Goal: Task Accomplishment & Management: Use online tool/utility

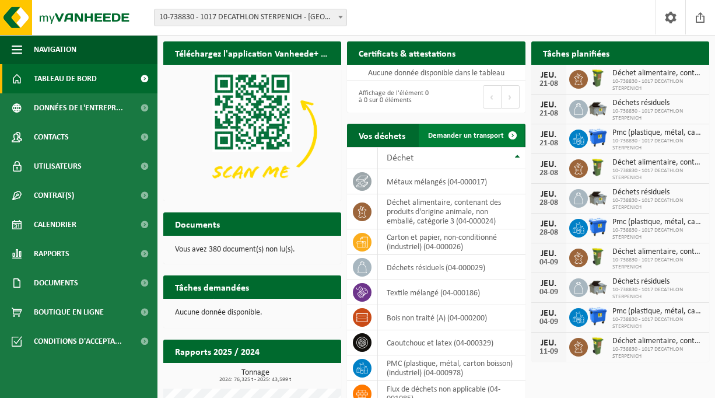
click at [473, 141] on link "Demander un transport" at bounding box center [472, 135] width 106 height 23
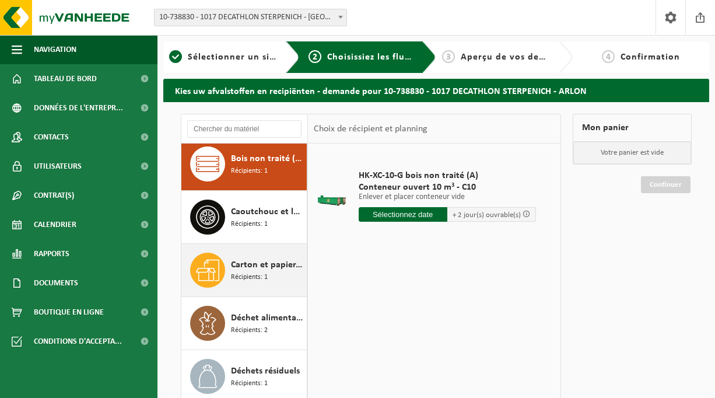
scroll to position [18, 0]
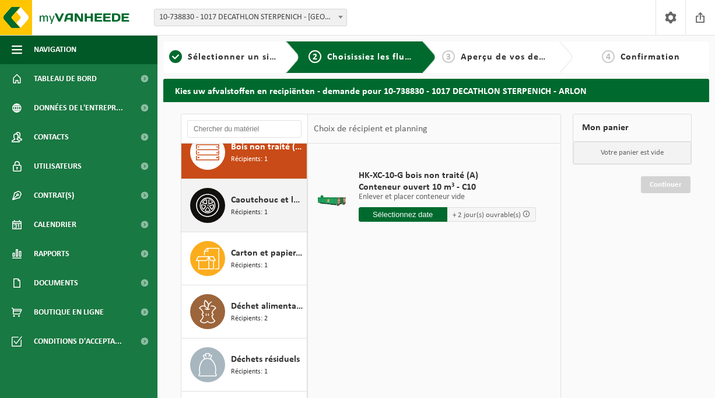
click at [267, 208] on div "Caoutchouc et latex Récipients: 1" at bounding box center [267, 205] width 73 height 35
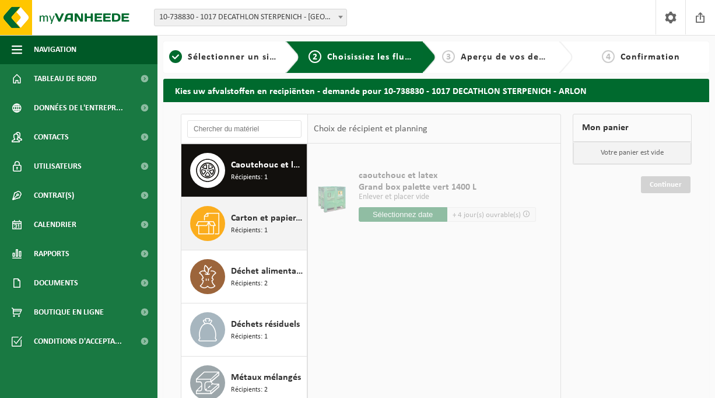
click at [266, 231] on span "Récipients: 1" at bounding box center [249, 230] width 37 height 11
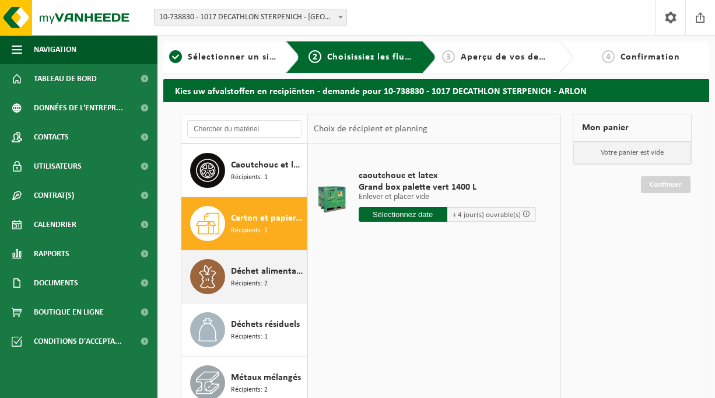
scroll to position [71, 0]
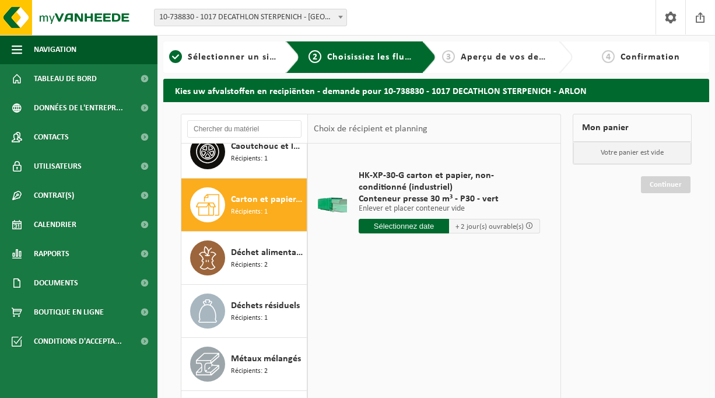
click at [421, 225] on input "text" at bounding box center [404, 226] width 91 height 15
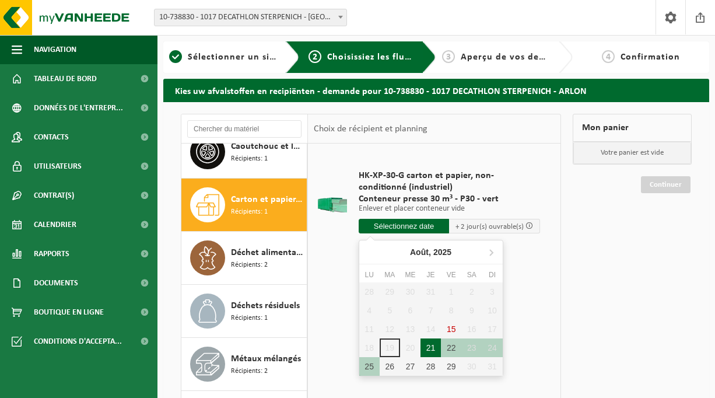
click at [431, 346] on div "21" at bounding box center [431, 347] width 20 height 19
type input "à partir de 2025-08-21"
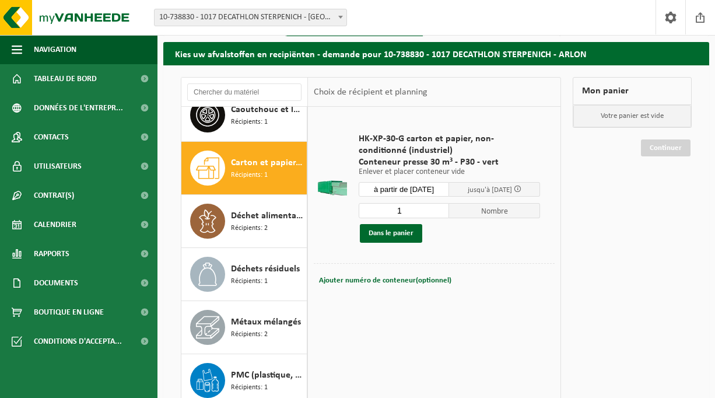
scroll to position [43, 0]
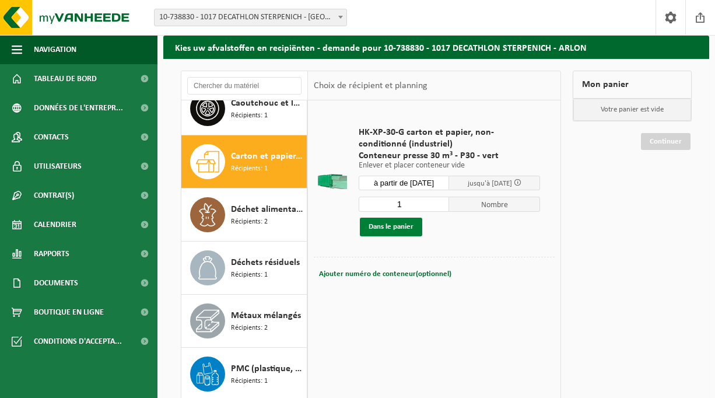
click at [413, 224] on button "Dans le panier" at bounding box center [391, 227] width 62 height 19
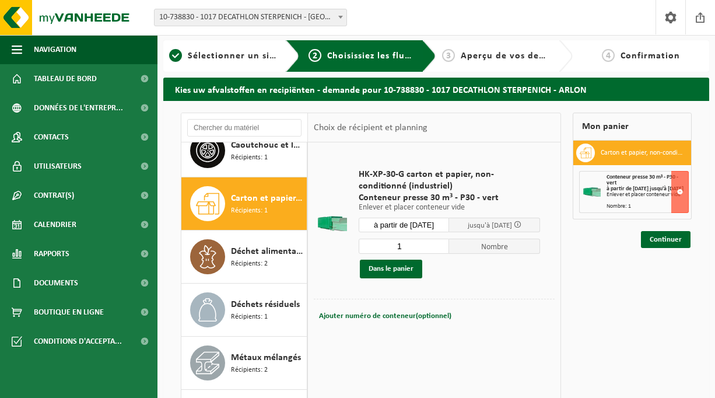
scroll to position [0, 0]
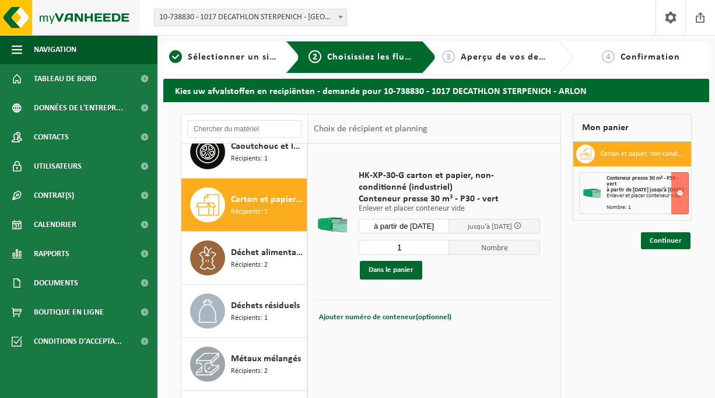
click at [23, 16] on img at bounding box center [70, 17] width 140 height 35
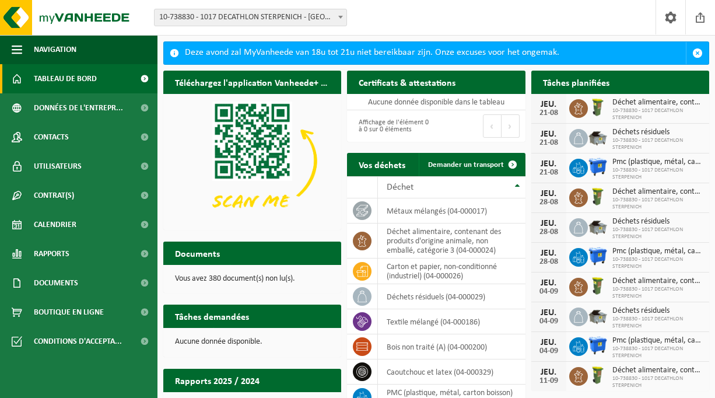
click at [578, 84] on h2 "Tâches planifiées" at bounding box center [577, 82] width 90 height 23
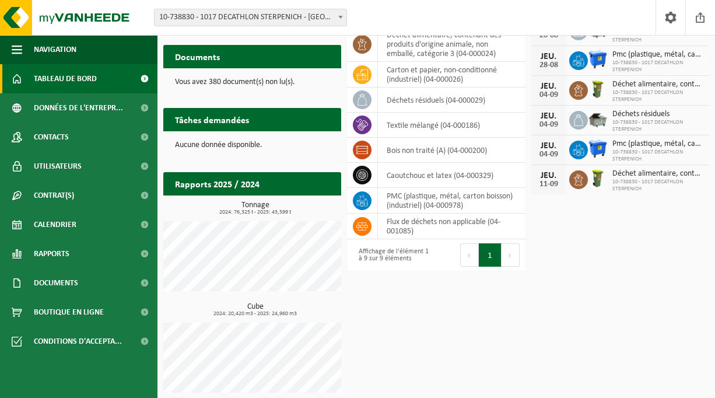
scroll to position [202, 0]
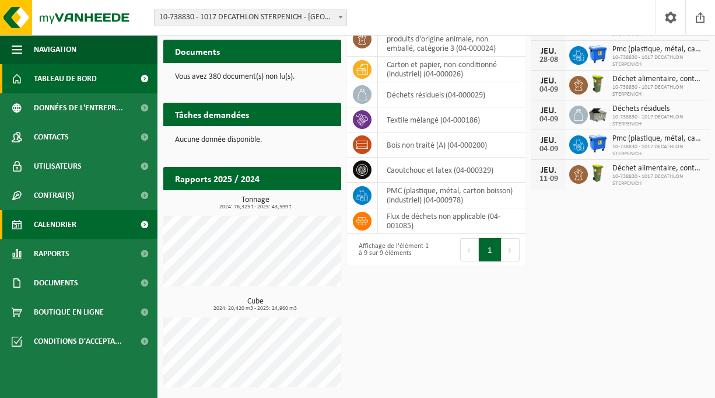
click at [61, 219] on span "Calendrier" at bounding box center [55, 224] width 43 height 29
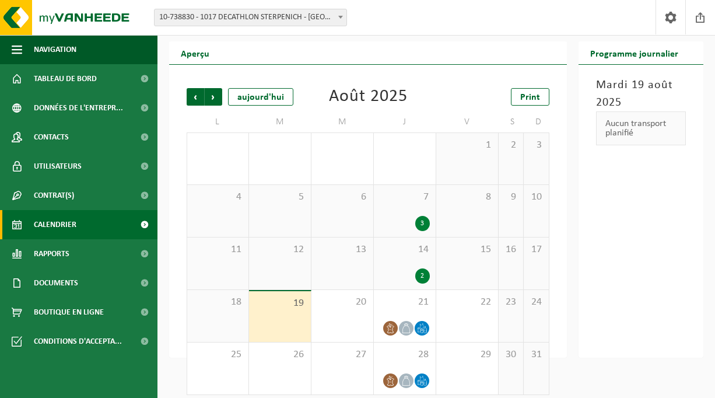
scroll to position [43, 0]
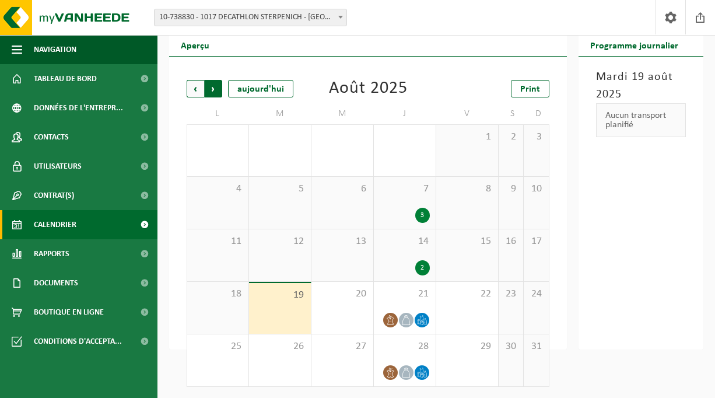
click at [200, 89] on span "Précédent" at bounding box center [196, 89] width 18 height 18
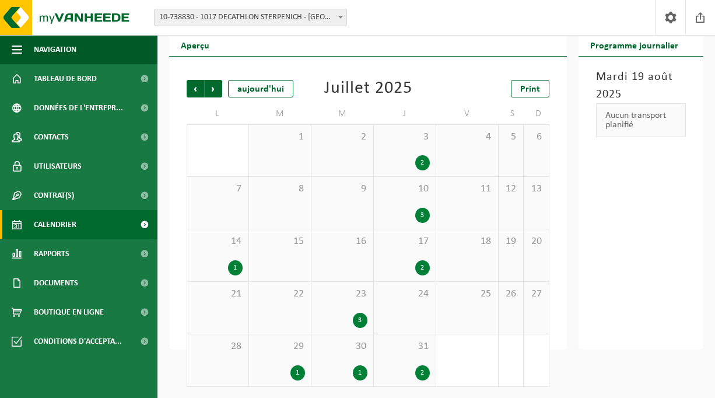
click at [416, 261] on div "2" at bounding box center [405, 267] width 50 height 15
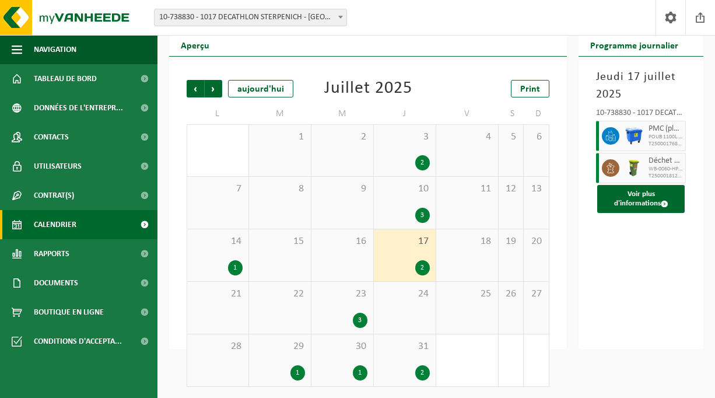
click at [344, 321] on div "3" at bounding box center [342, 320] width 50 height 15
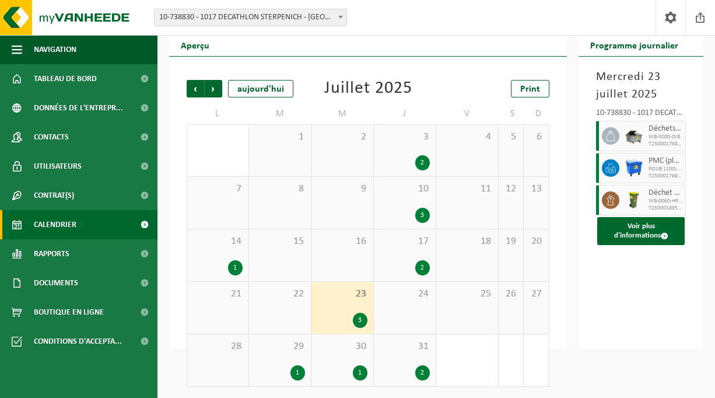
click at [421, 369] on div "2" at bounding box center [422, 372] width 15 height 15
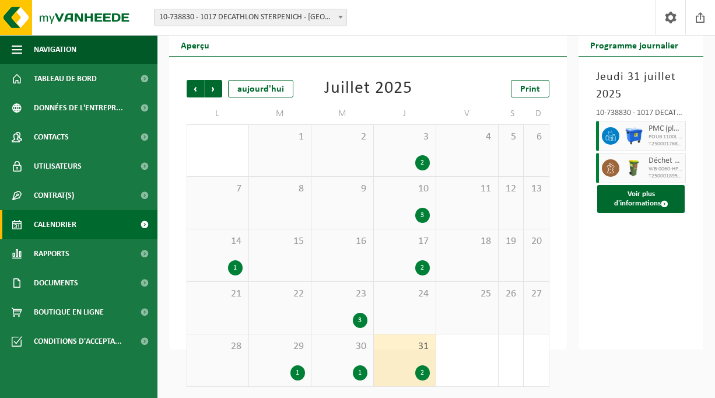
click at [345, 363] on div "30 1" at bounding box center [343, 360] width 62 height 52
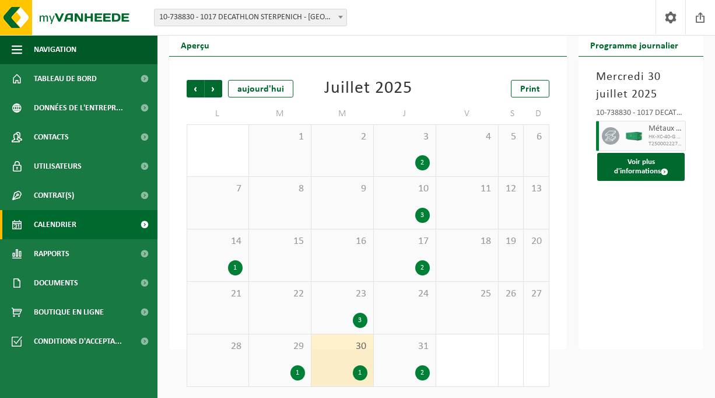
click at [289, 361] on div "29 1" at bounding box center [280, 360] width 62 height 52
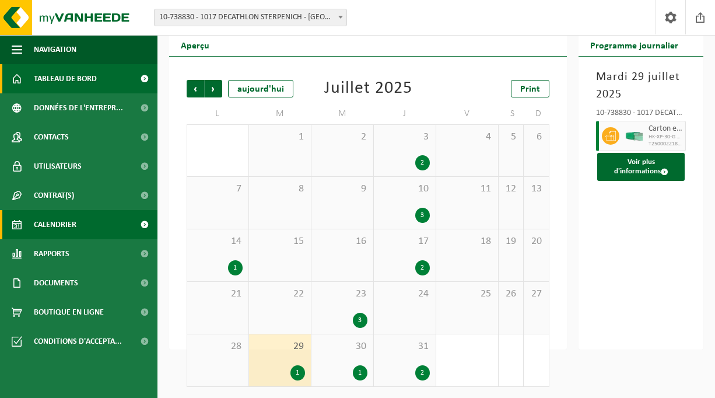
click at [48, 77] on span "Tableau de bord" at bounding box center [65, 78] width 63 height 29
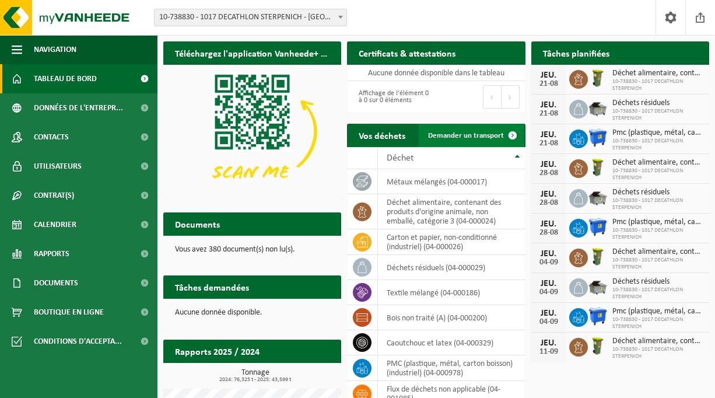
click at [505, 132] on span at bounding box center [512, 135] width 23 height 23
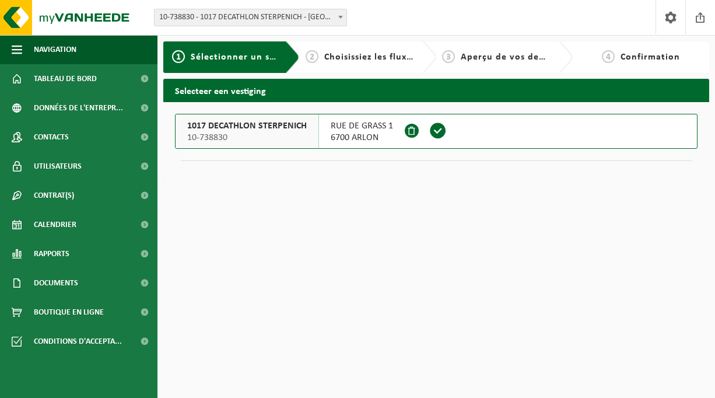
click at [406, 127] on span at bounding box center [412, 131] width 14 height 14
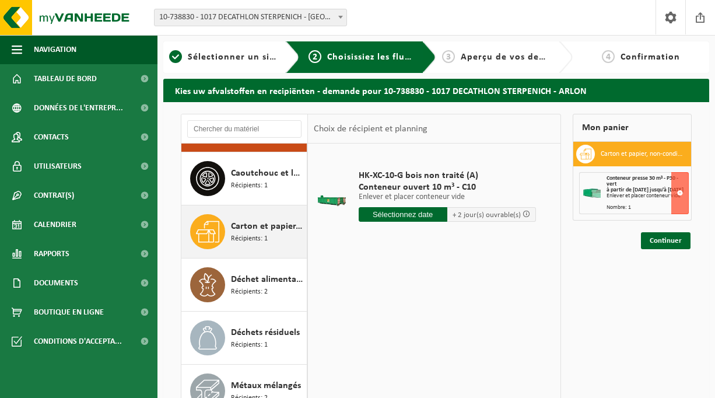
click at [250, 242] on span "Récipients: 1" at bounding box center [249, 238] width 37 height 11
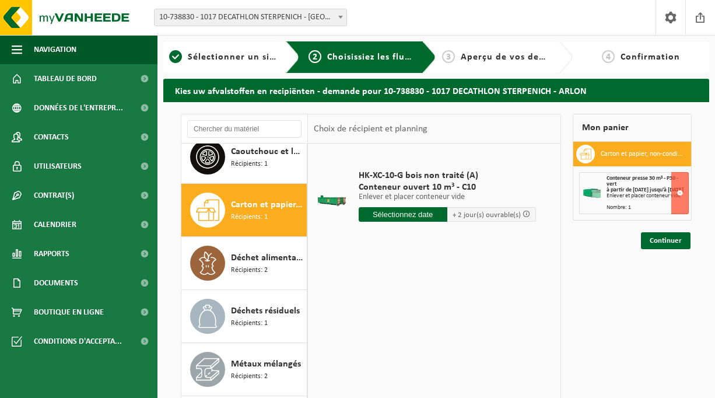
scroll to position [71, 0]
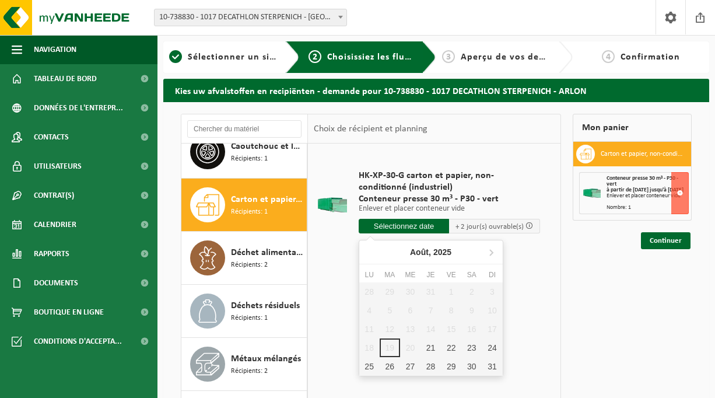
click at [409, 225] on input "text" at bounding box center [404, 226] width 91 height 15
click at [430, 353] on div "21" at bounding box center [431, 347] width 20 height 19
type input "à partir de 2025-08-21"
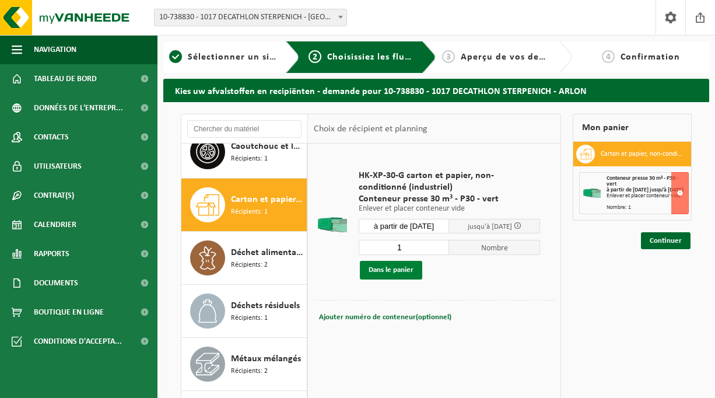
click at [399, 270] on button "Dans le panier" at bounding box center [391, 270] width 62 height 19
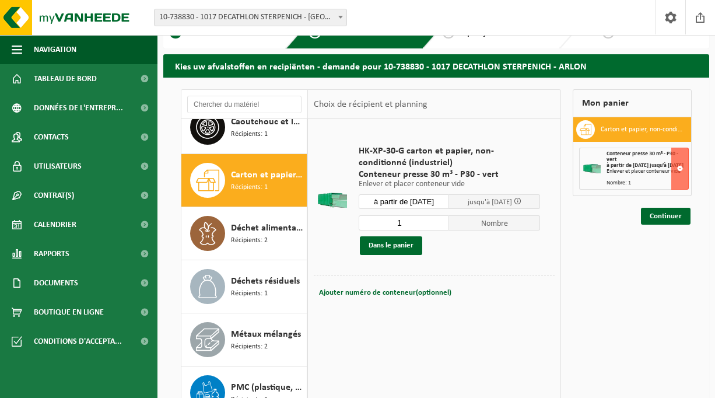
scroll to position [37, 0]
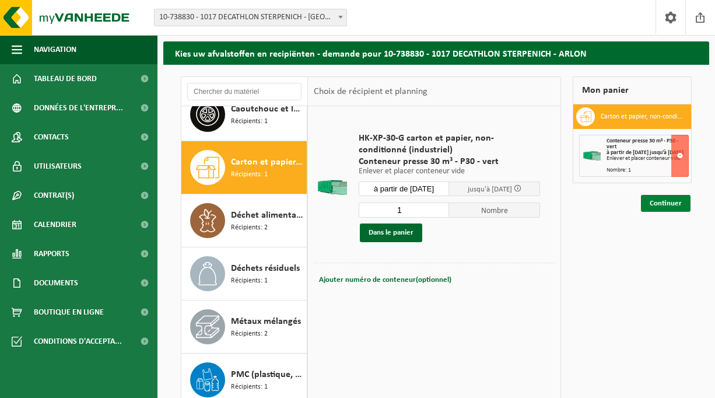
click at [667, 208] on link "Continuer" at bounding box center [666, 203] width 50 height 17
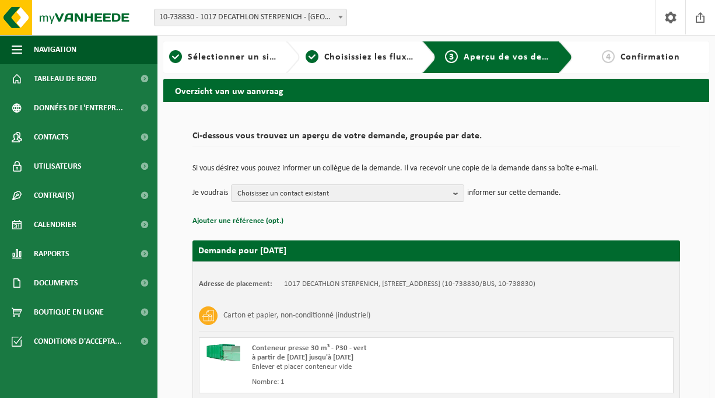
scroll to position [100, 0]
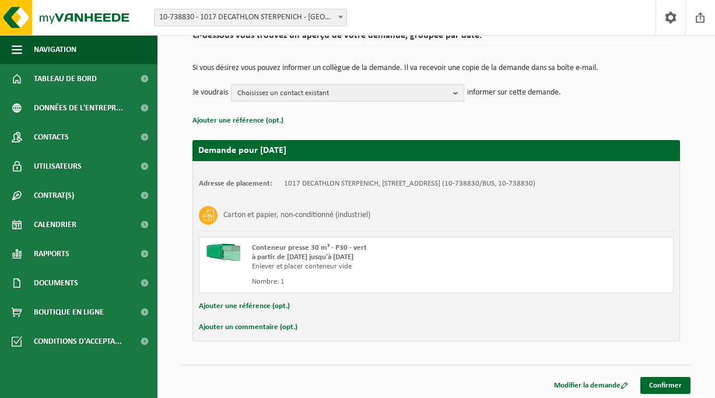
click at [452, 93] on button "Choisissez un contact existant" at bounding box center [347, 93] width 233 height 18
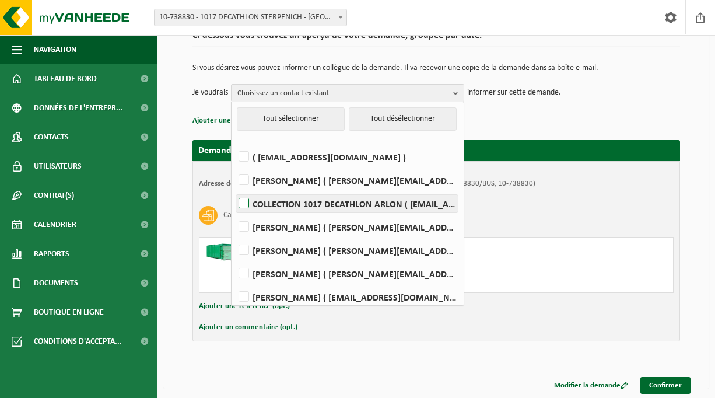
scroll to position [0, 0]
click at [322, 93] on span "Choisissez un contact existant" at bounding box center [343, 94] width 211 height 18
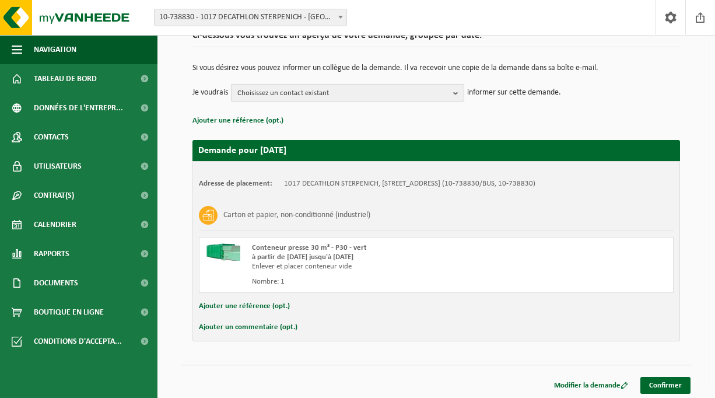
click at [320, 95] on span "Choisissez un contact existant" at bounding box center [343, 94] width 211 height 18
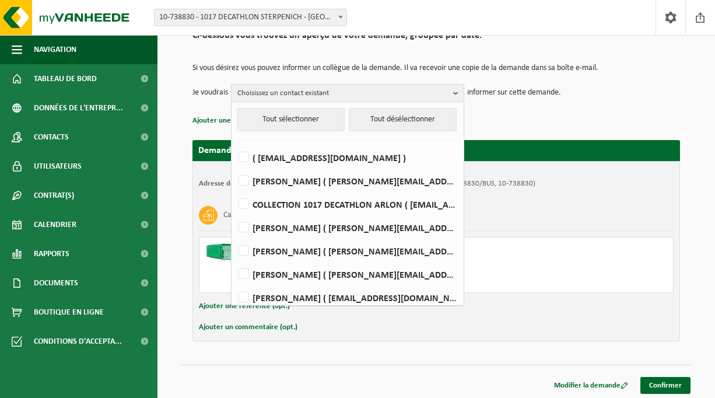
click at [268, 89] on span "Choisissez un contact existant" at bounding box center [343, 94] width 211 height 18
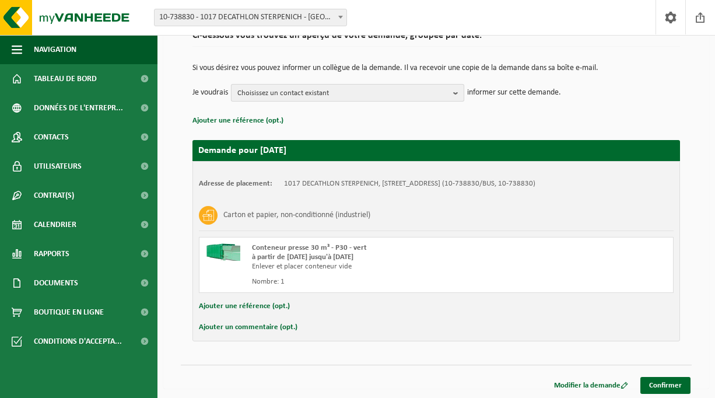
click at [270, 93] on span "Choisissez un contact existant" at bounding box center [343, 94] width 211 height 18
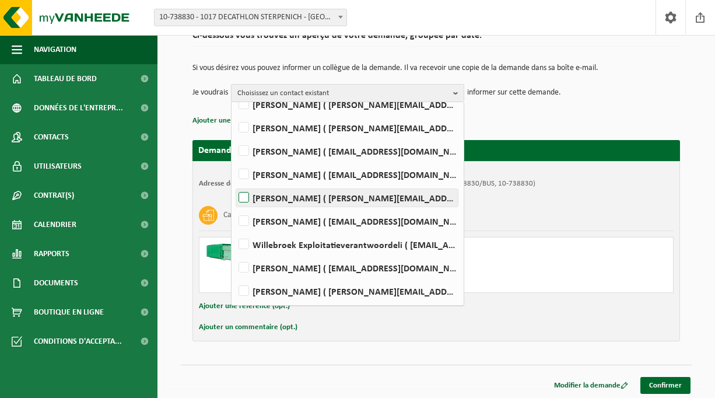
scroll to position [144, 0]
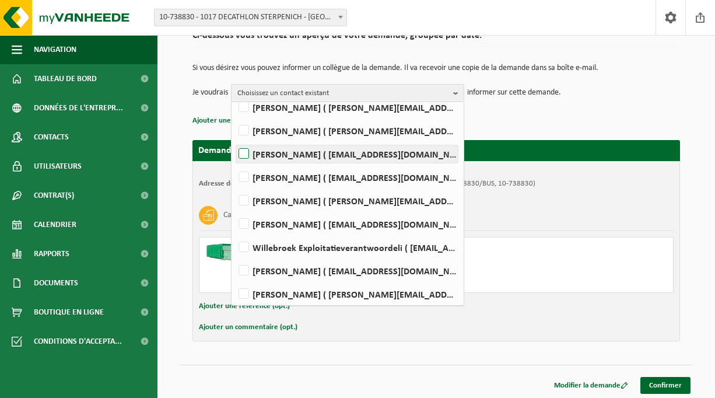
click at [247, 156] on label "YOANN CURÉ ( yoann.cure@decathlon.com )" at bounding box center [347, 154] width 222 height 18
click at [235, 139] on input "YOANN CURÉ ( yoann.cure@decathlon.com )" at bounding box center [234, 139] width 1 height 1
checkbox input "true"
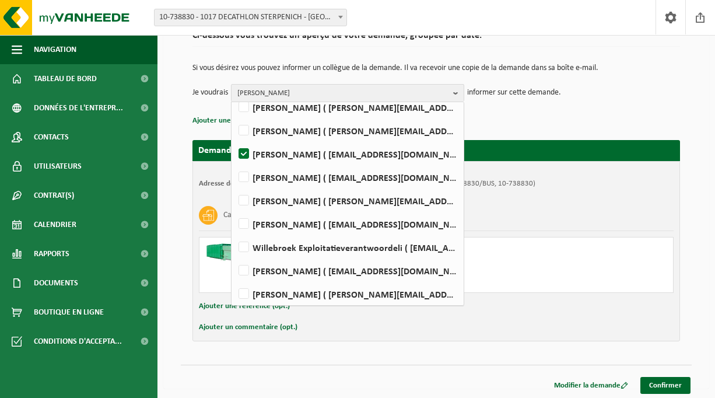
click at [628, 111] on div "Si vous désirez vous pouvez informer un collègue de la demande. Il va recevoir …" at bounding box center [437, 83] width 488 height 61
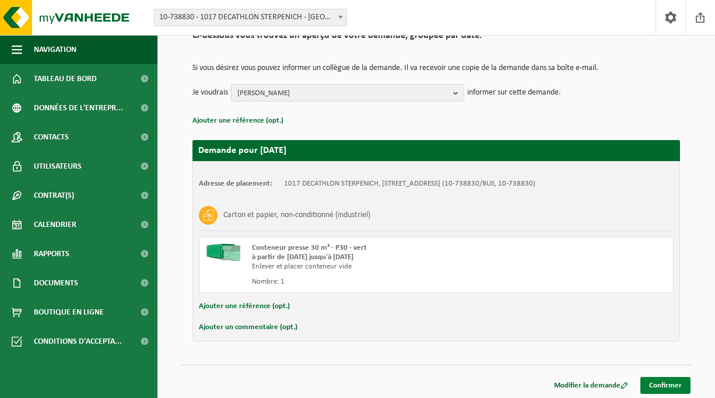
click at [668, 379] on link "Confirmer" at bounding box center [666, 385] width 50 height 17
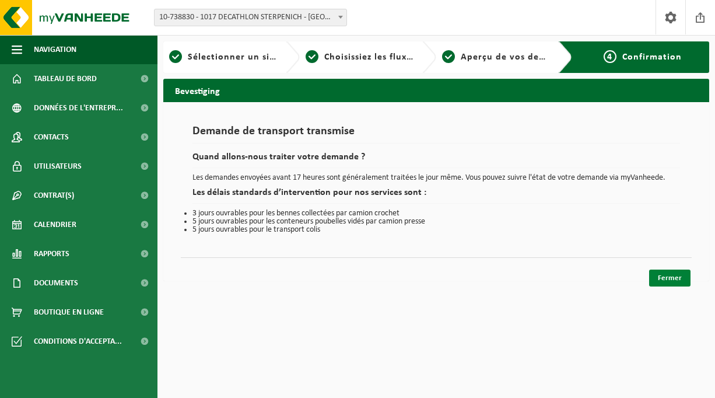
click at [682, 282] on link "Fermer" at bounding box center [670, 278] width 41 height 17
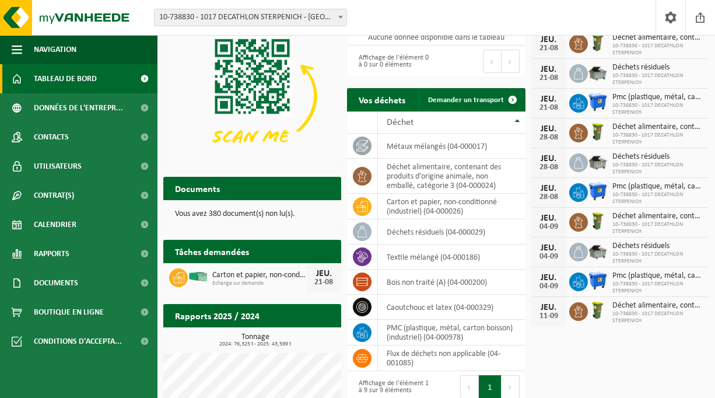
scroll to position [20, 0]
